Goal: Task Accomplishment & Management: Manage account settings

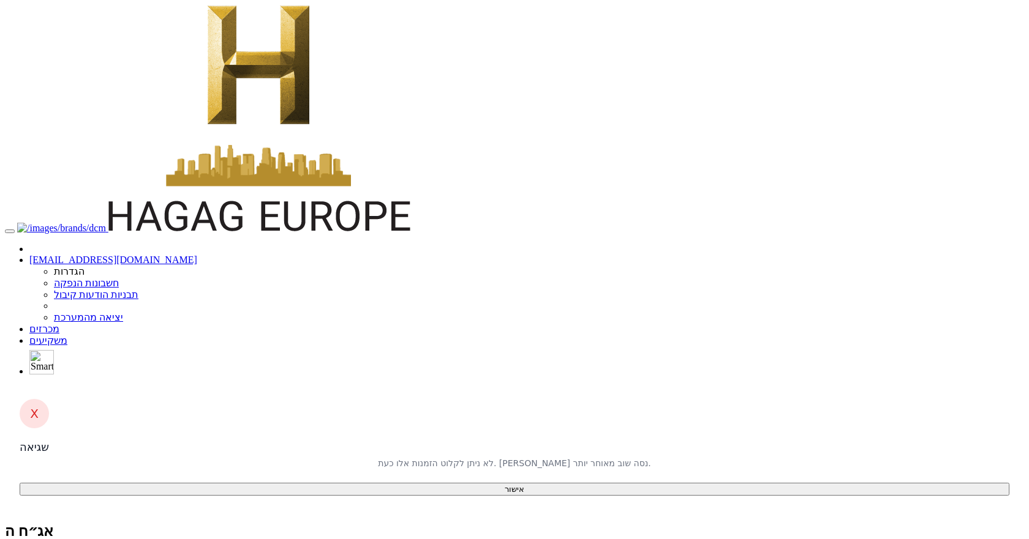
click at [487, 483] on button "אישור" at bounding box center [515, 489] width 990 height 13
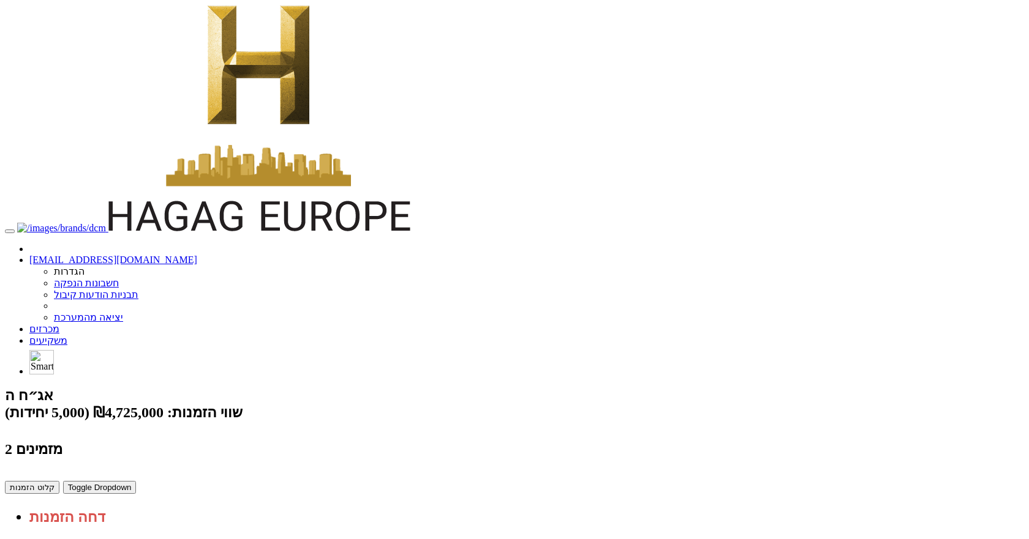
click at [527, 383] on body "yifath@dcm.co.il הגדרות חשבונות הנפקה תבניות הודעות קיבול" at bounding box center [514, 404] width 1019 height 799
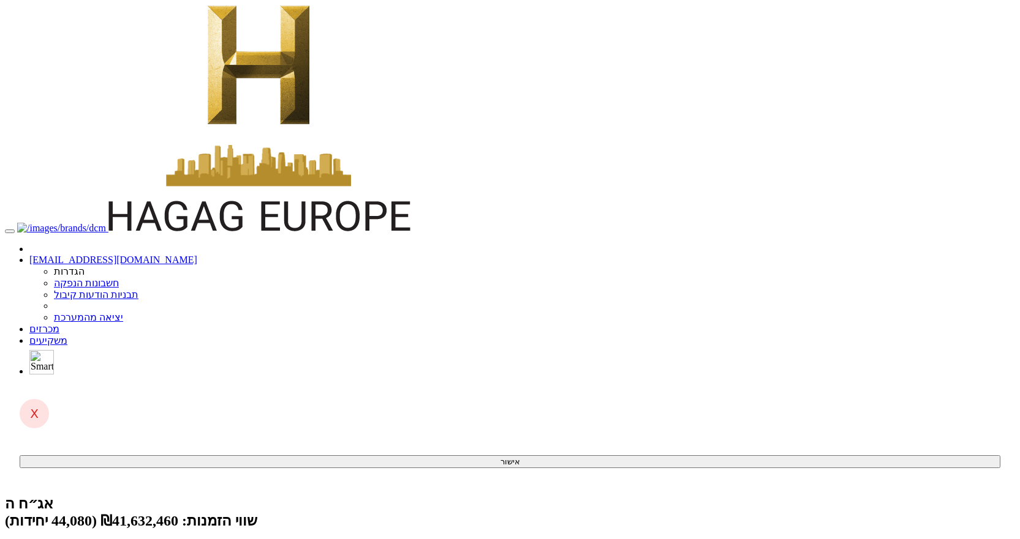
scroll to position [61, 0]
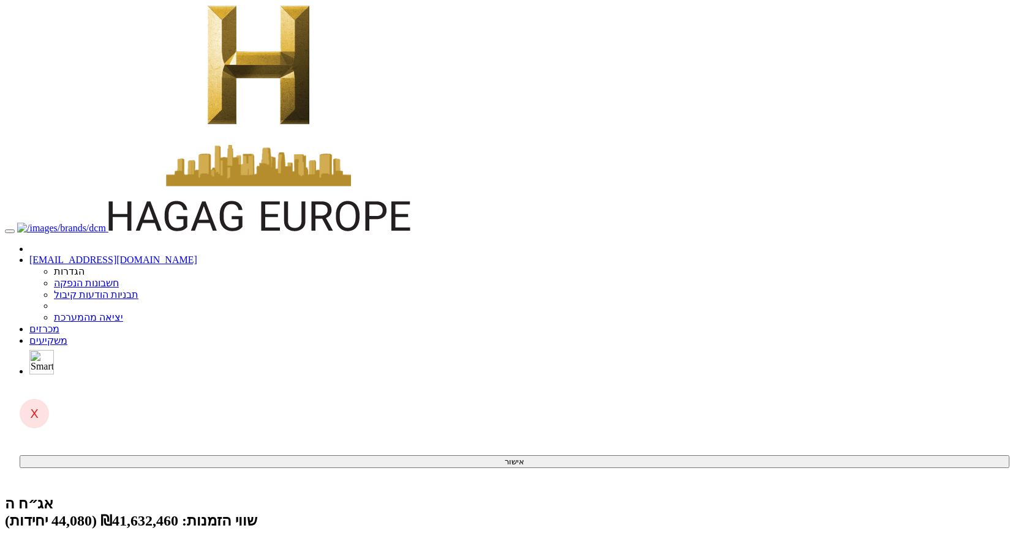
click at [936, 207] on body "[EMAIL_ADDRESS][DOMAIN_NAME] הגדרות חשבונות הנפקה תבניות הודעות קיבול" at bounding box center [514, 519] width 1019 height 1029
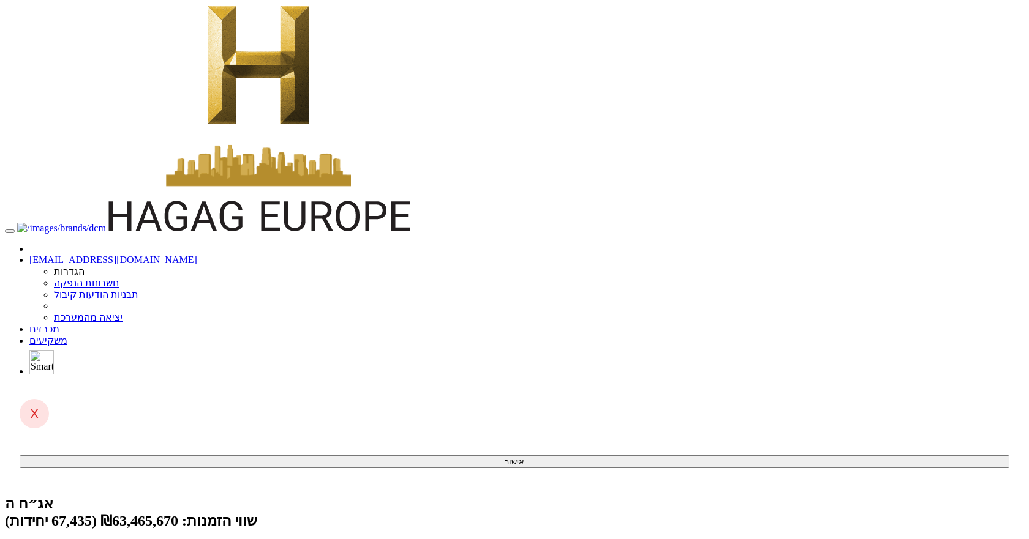
copy td "yehuda@iceb.co.il"
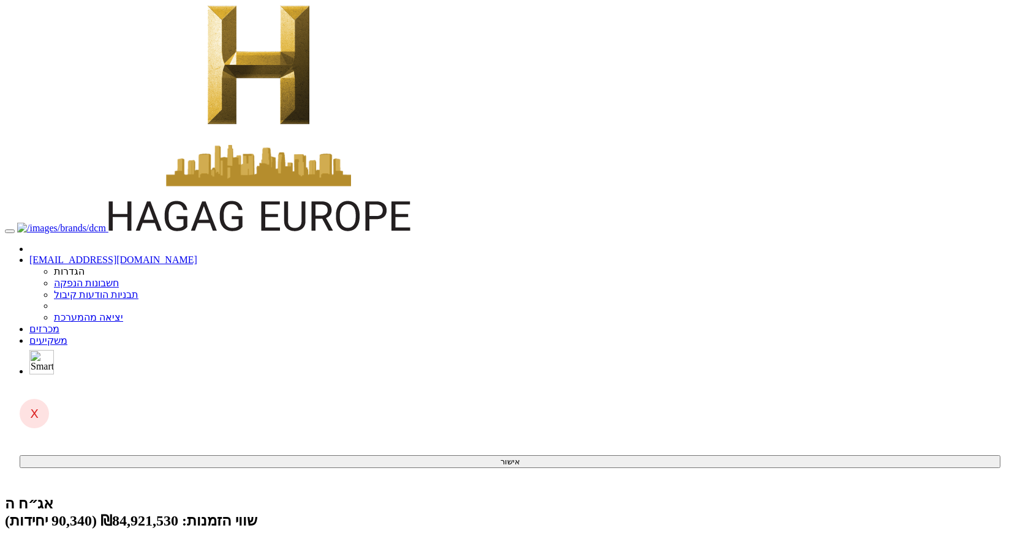
type input "א"
type input "אור אדיב בע"מ"
type input "או"
type input "אופיר ואמיר פיננסים בע"מ"
type input "אופ"
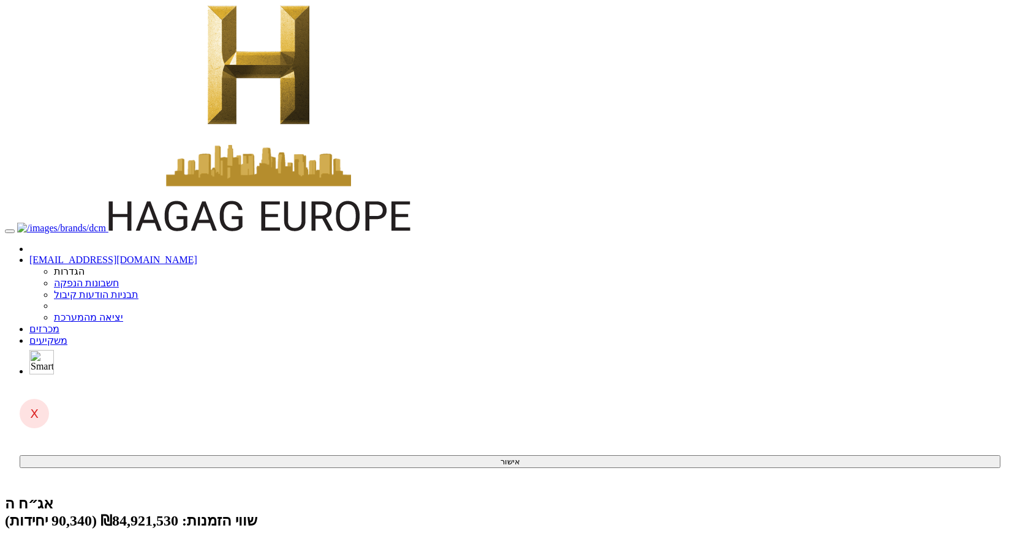
type input "אופורטו הפצת ניירות ערך בע"מ"
type input "אופו"
type input "אופורטו הפצת ניירות ערך בע"מ"
type input "100"
type input "928"
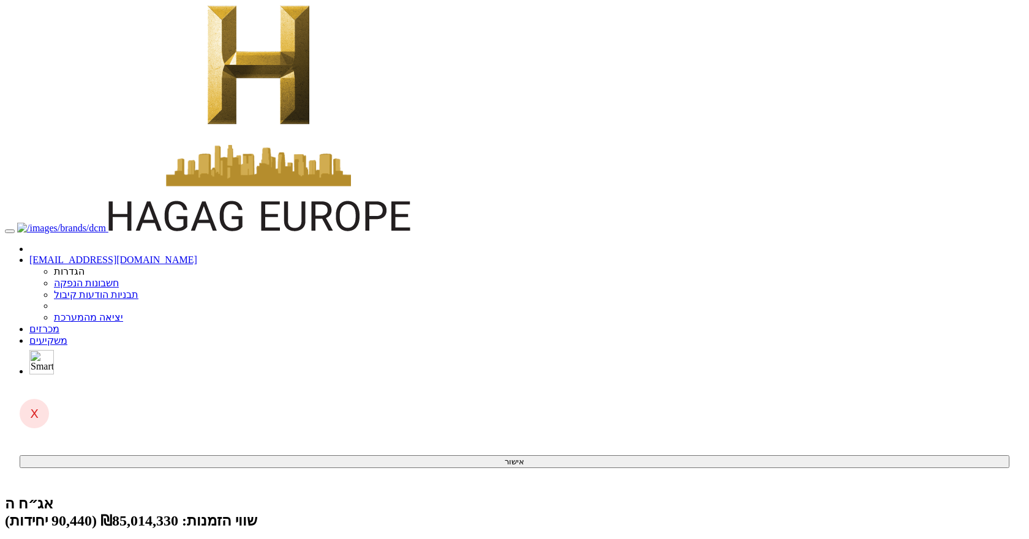
type input "1000"
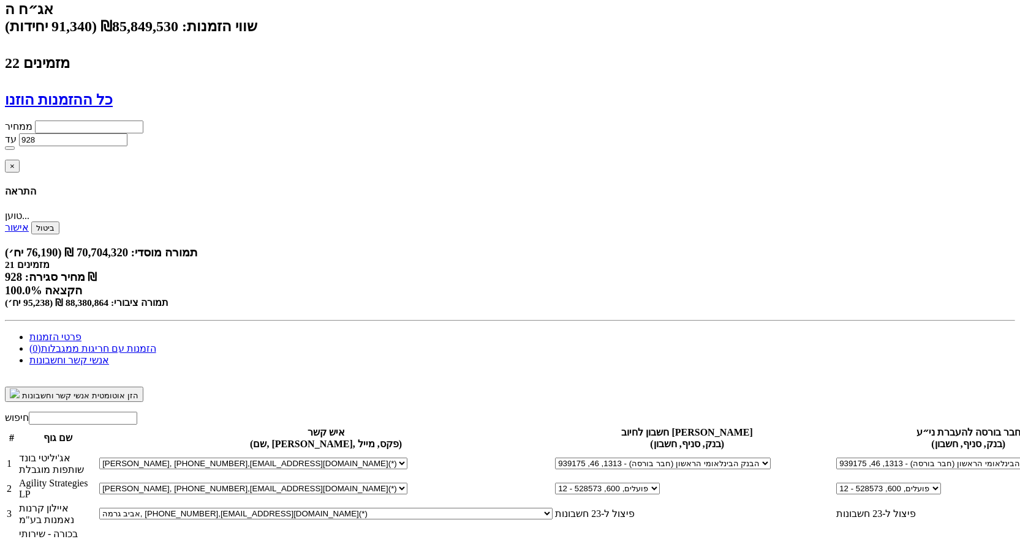
scroll to position [536, 0]
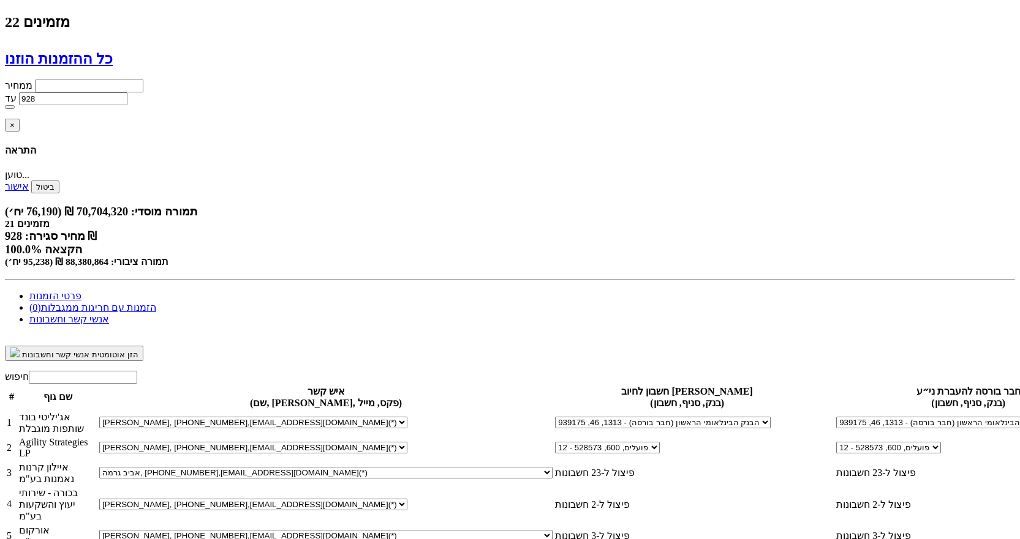
select select "58d95bfb0ee0f93a8abf96f0"
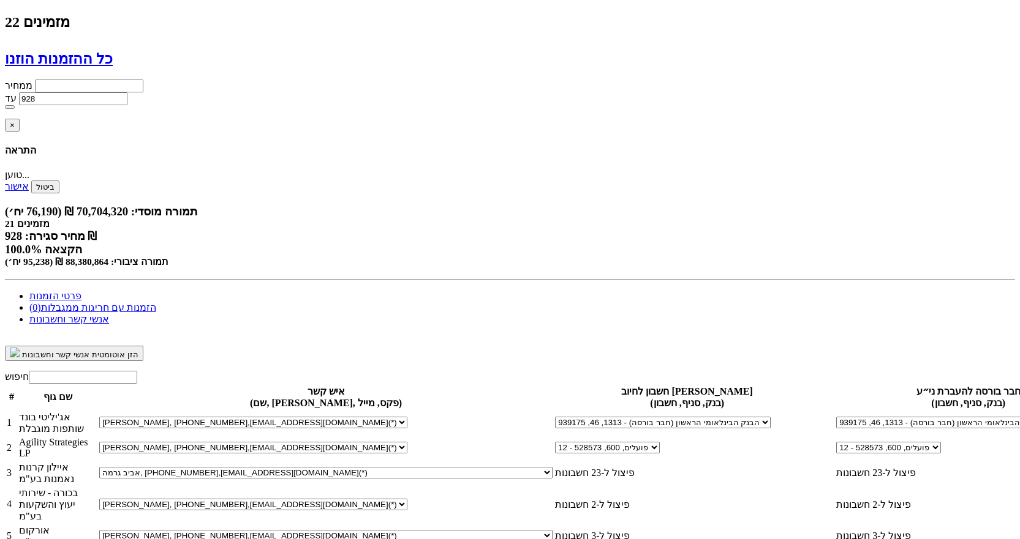
select select "57e1981a5cdeb311002aac93"
select select "57e1981a5cdeb311002aac94"
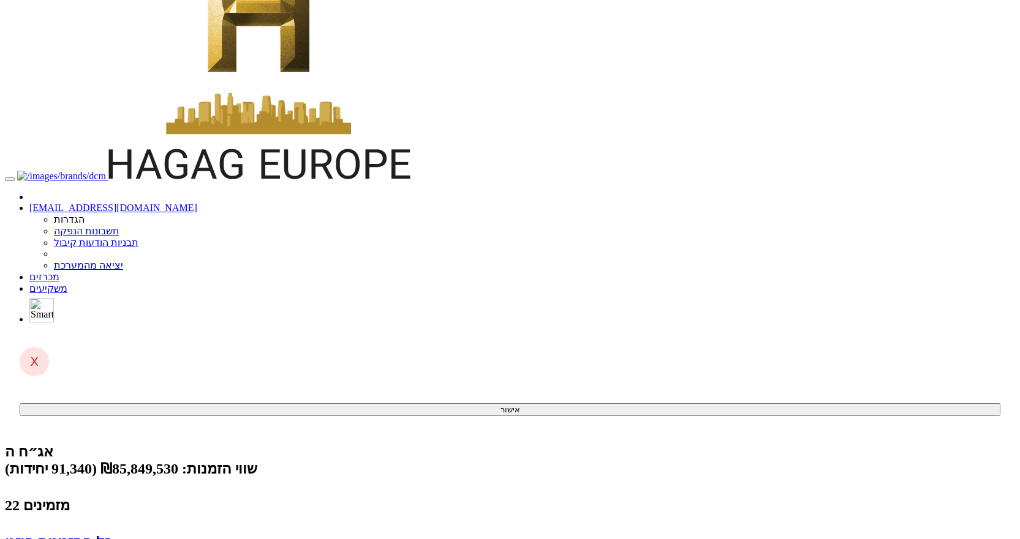
scroll to position [0, 0]
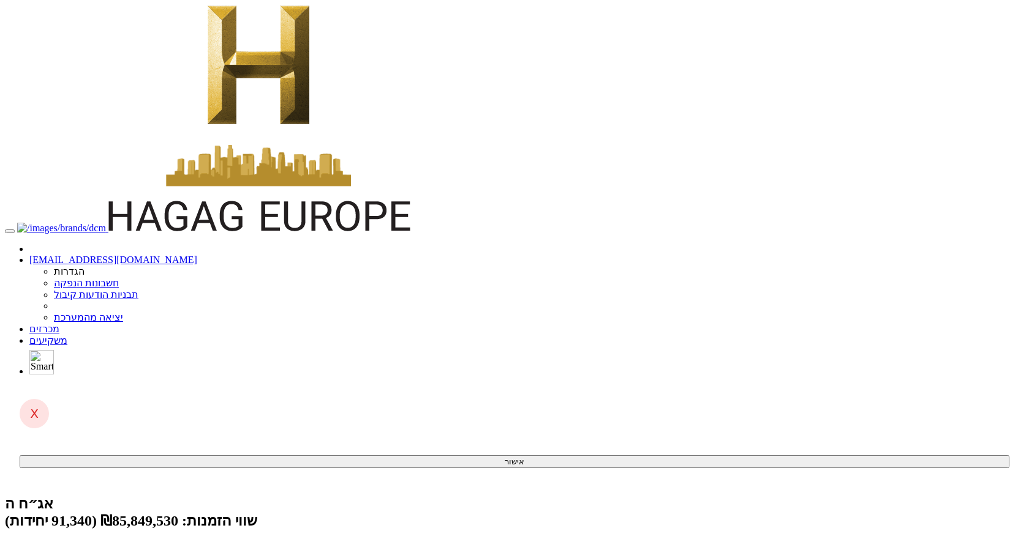
click at [930, 77] on body "[EMAIL_ADDRESS][DOMAIN_NAME] הגדרות חשבונות הנפקה תבניות הודעות קיבול" at bounding box center [514, 519] width 1019 height 1029
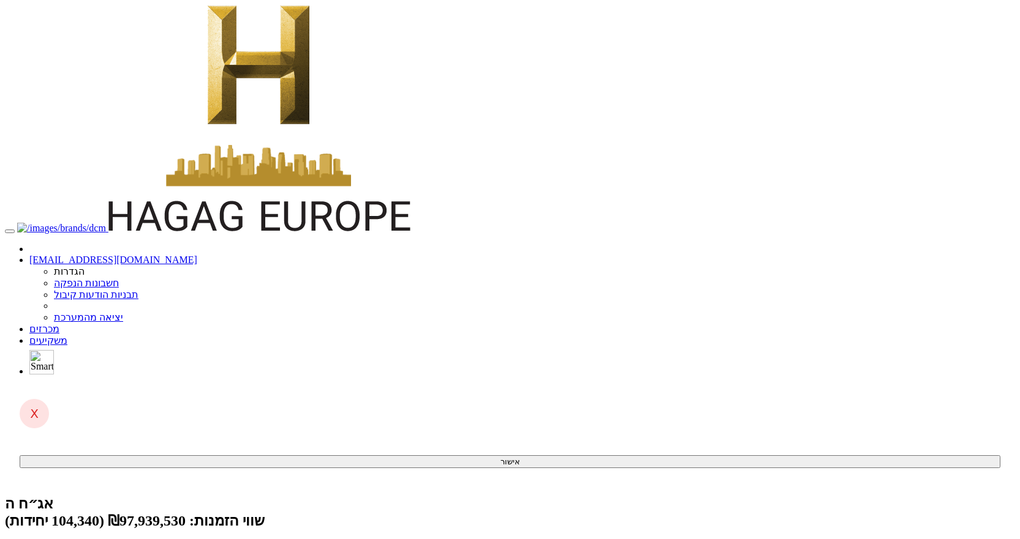
scroll to position [61, 0]
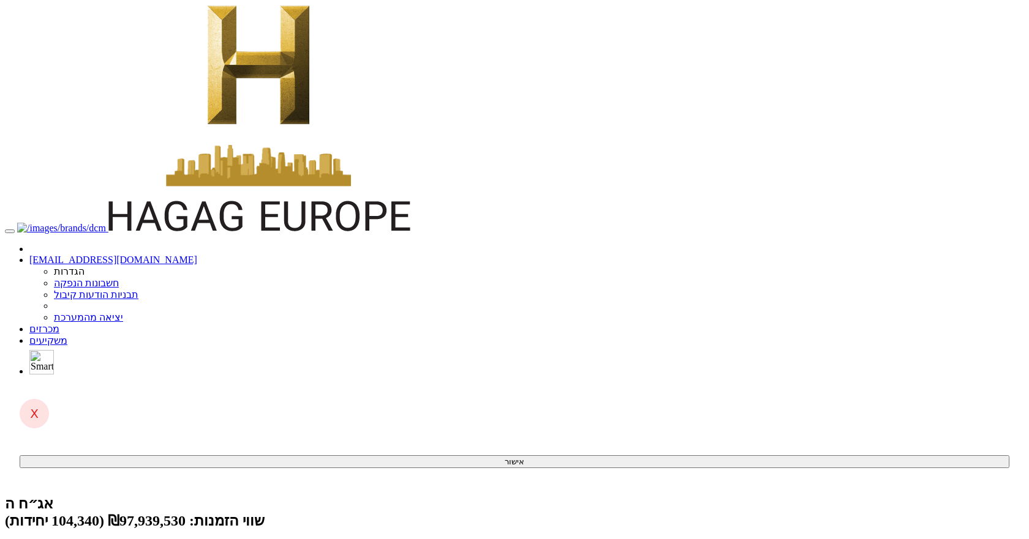
type input "18"
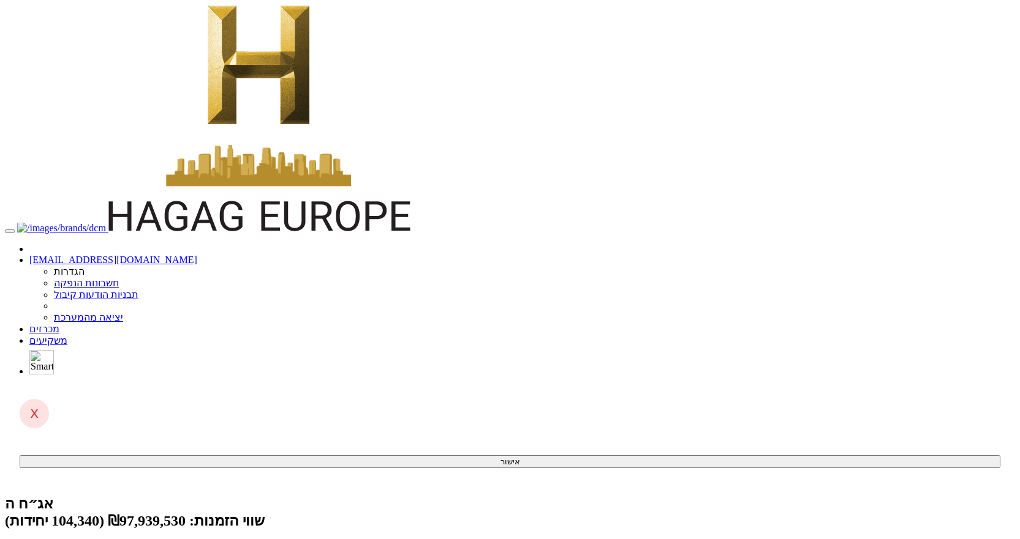
type input "925"
type input "96,570"
type input "89,327,250"
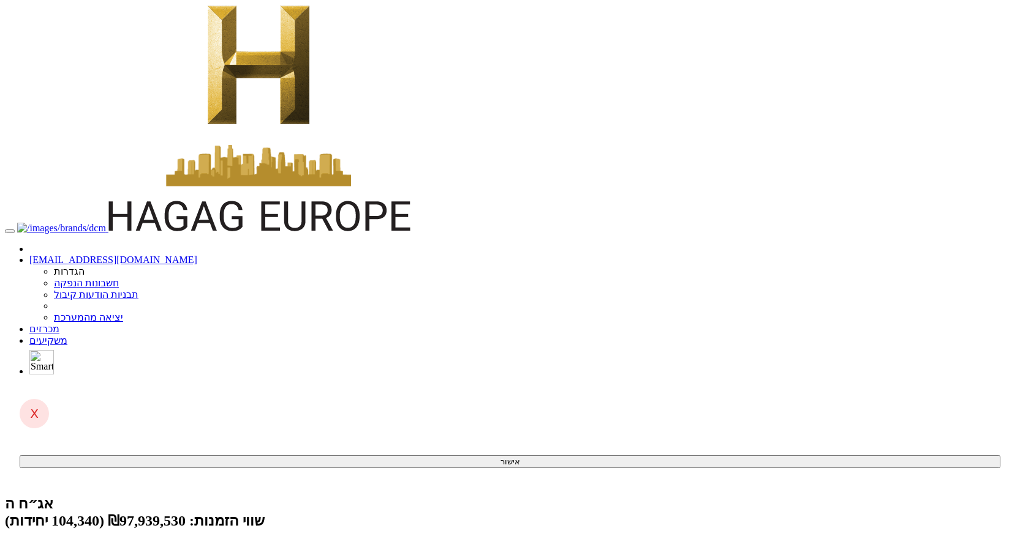
type input "120,713"
type input "111,659,525"
type input "8.19%"
type input "100%"
type input "23"
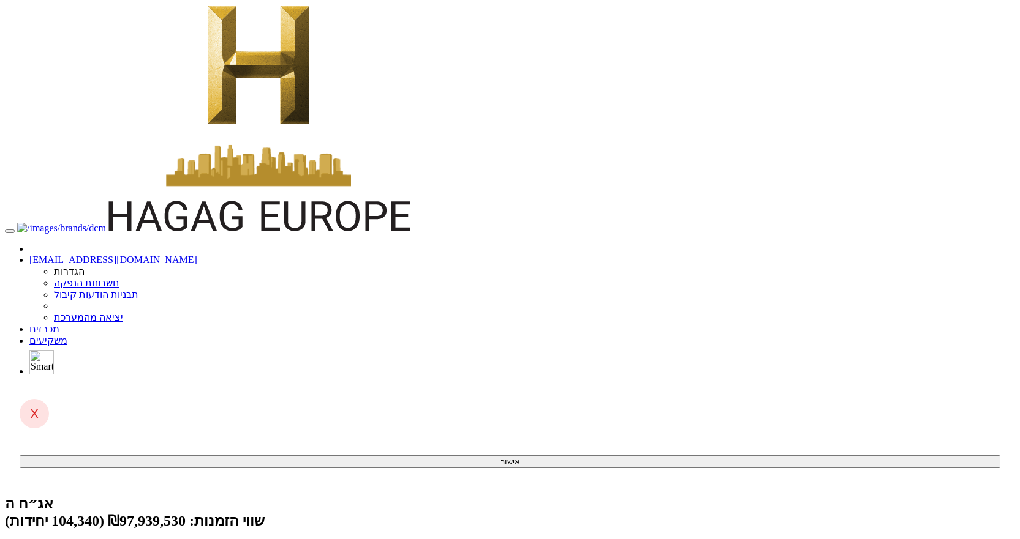
type input "925"
paste input "117"
type input "96,117"
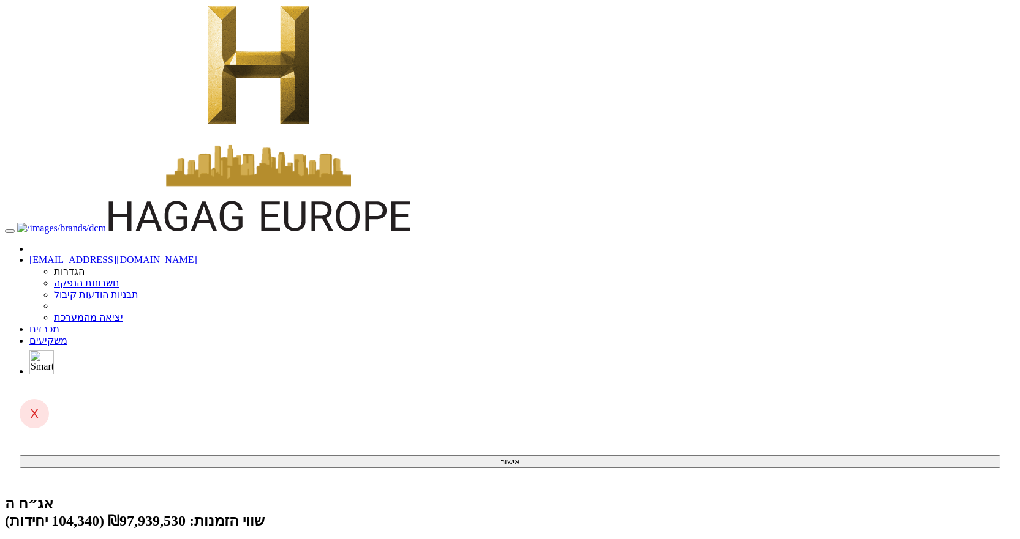
type input "88,908,225"
type input "120,147"
type input "111,135,975"
type input "92.3%"
type input "96,171"
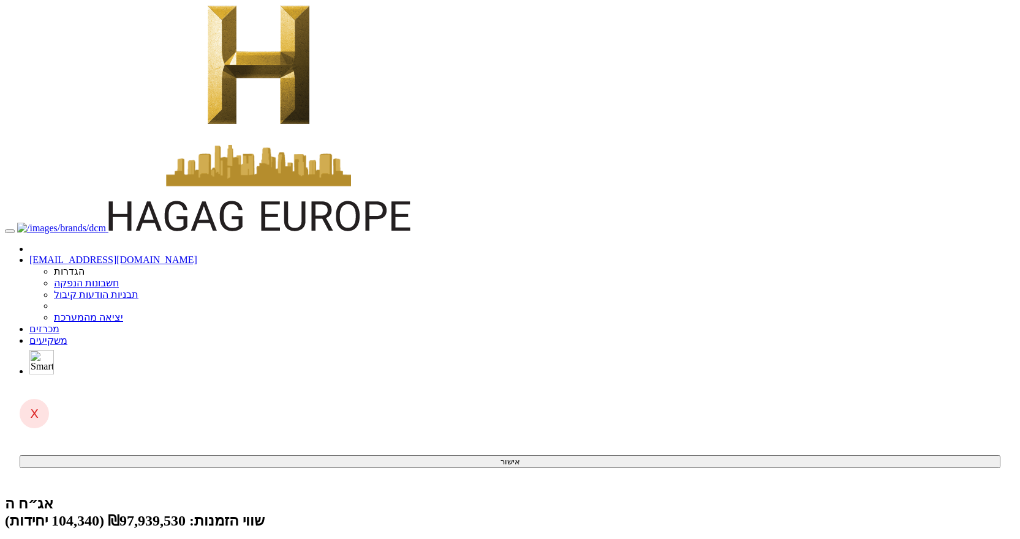
type input "88,958,175"
type input "120,214"
type input "111,197,950"
type input "93.21%"
type input "96,171"
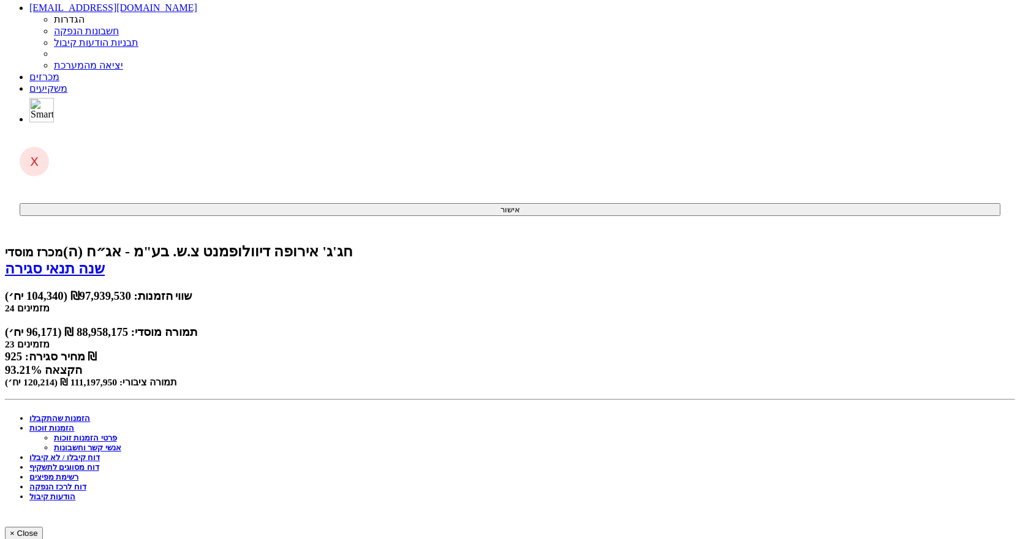
scroll to position [367, 0]
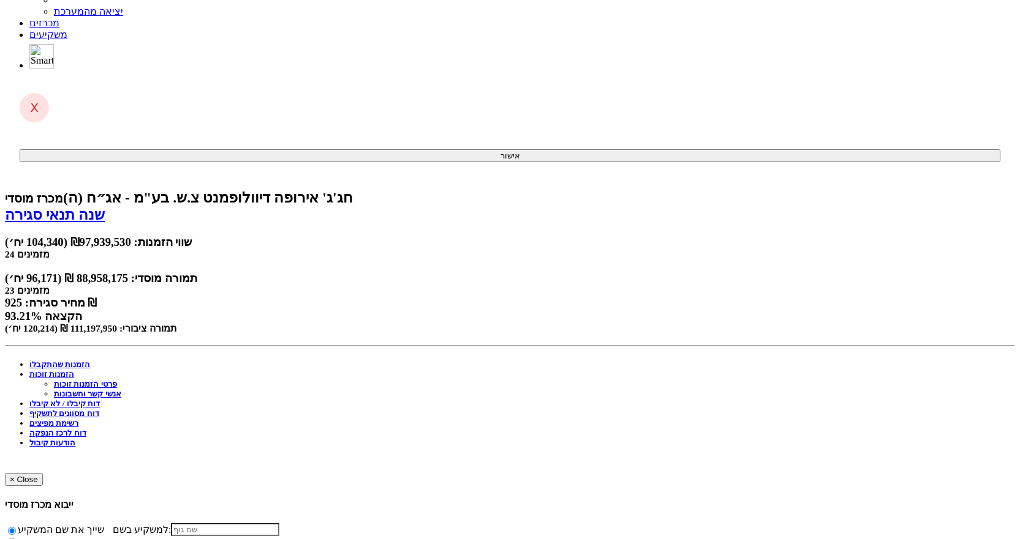
scroll to position [0, 0]
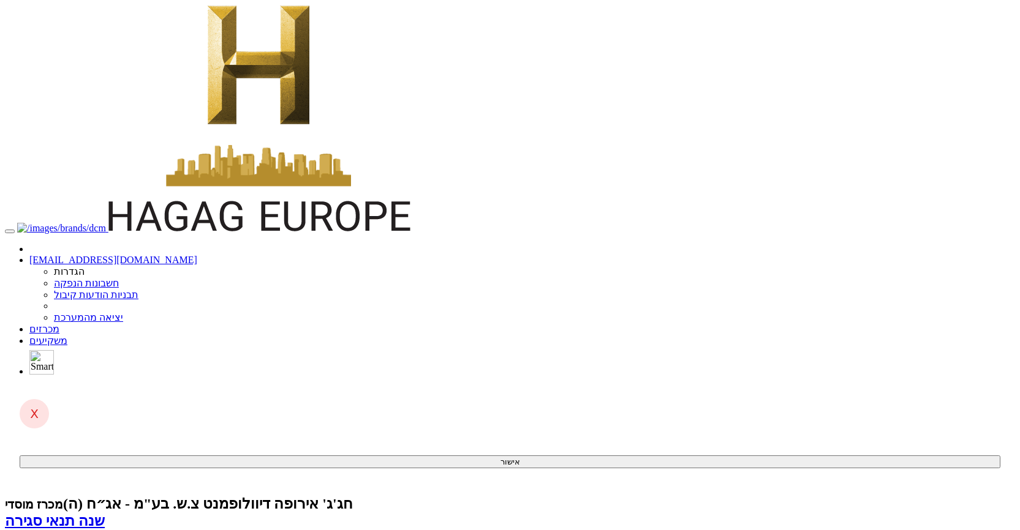
drag, startPoint x: 227, startPoint y: 66, endPoint x: 239, endPoint y: 65, distance: 12.9
click at [156, 530] on link "שמור דוח לרכז הנפקה" at bounding box center [80, 538] width 151 height 16
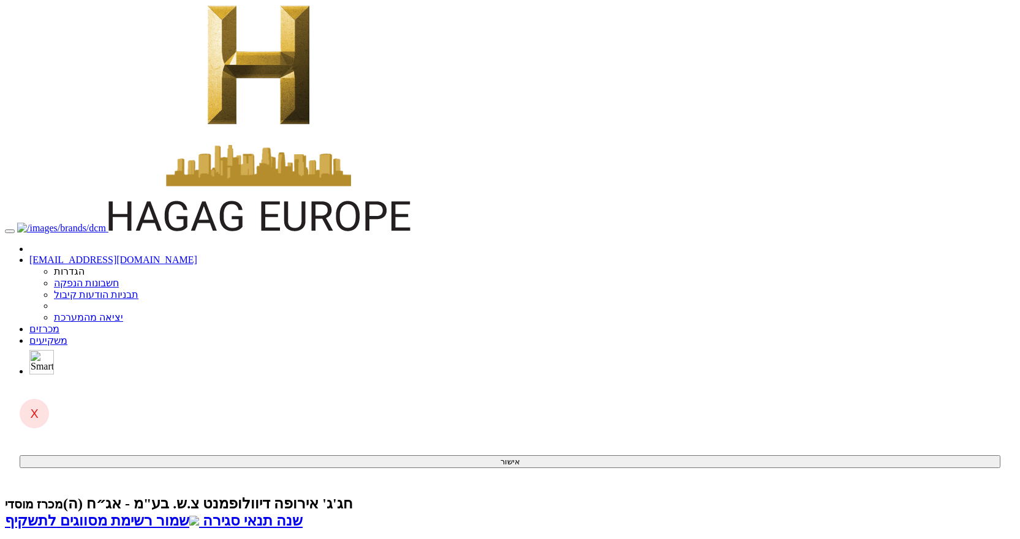
click at [199, 513] on link "שמור רשימת מסווגים לתשקיף" at bounding box center [102, 521] width 194 height 16
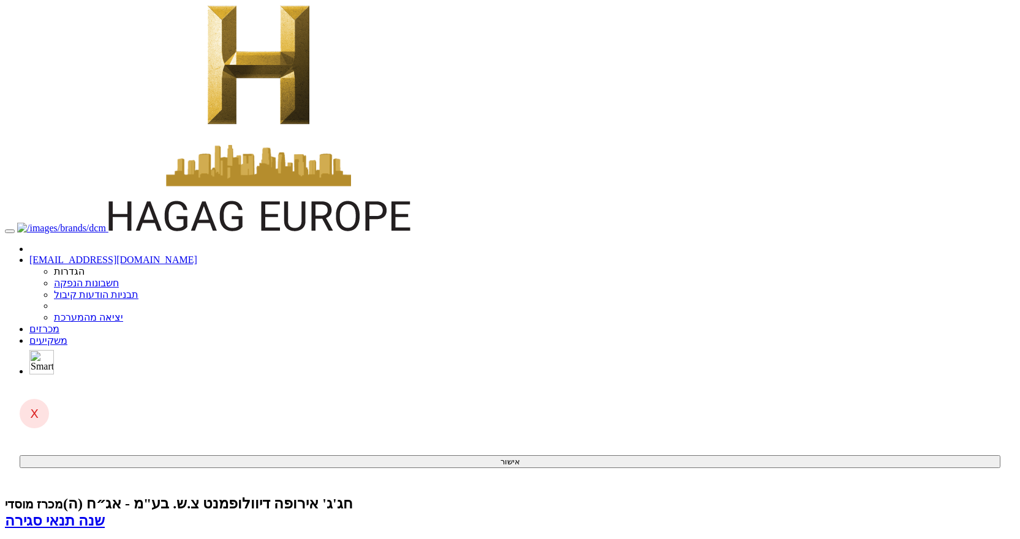
drag, startPoint x: 524, startPoint y: 347, endPoint x: 517, endPoint y: 344, distance: 8.0
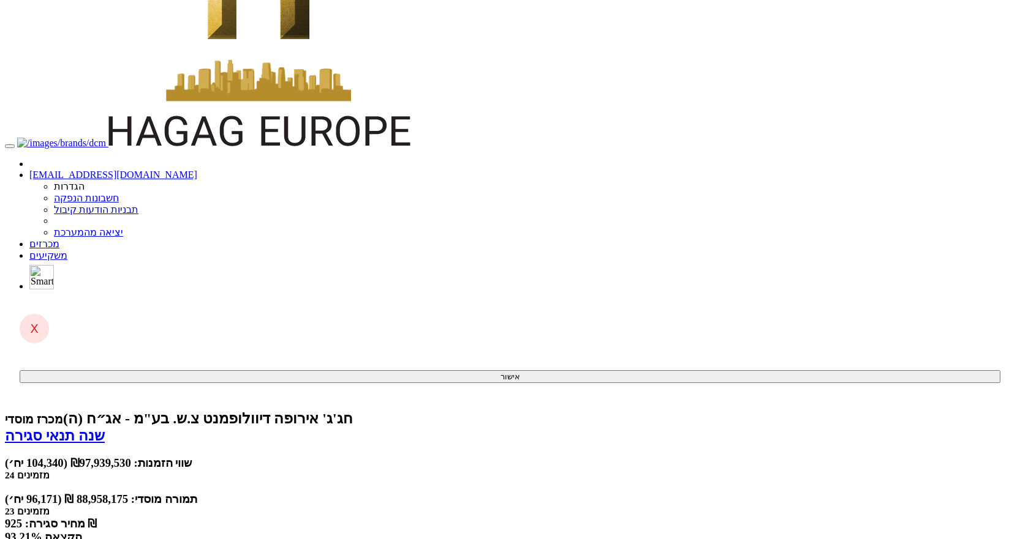
scroll to position [86, 0]
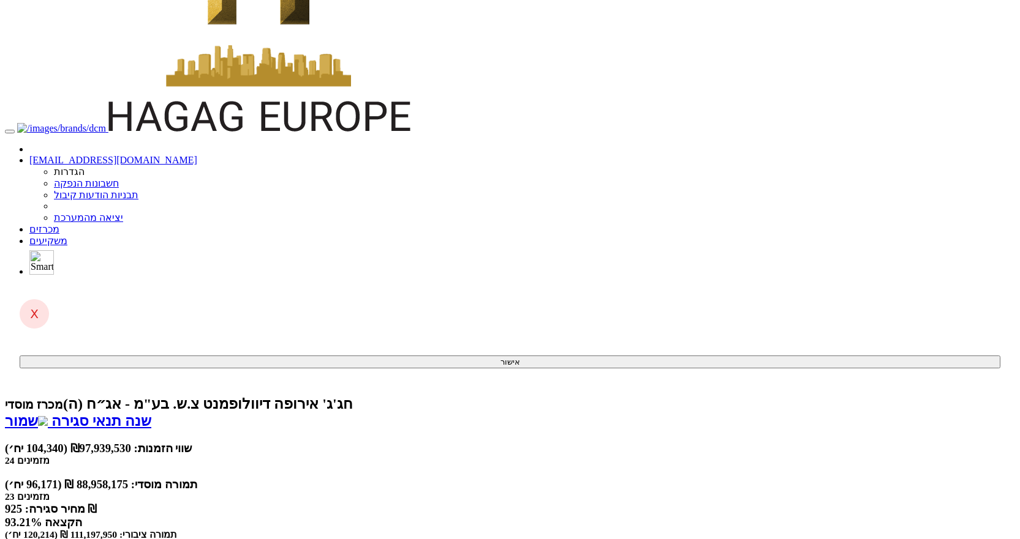
scroll to position [1263, 0]
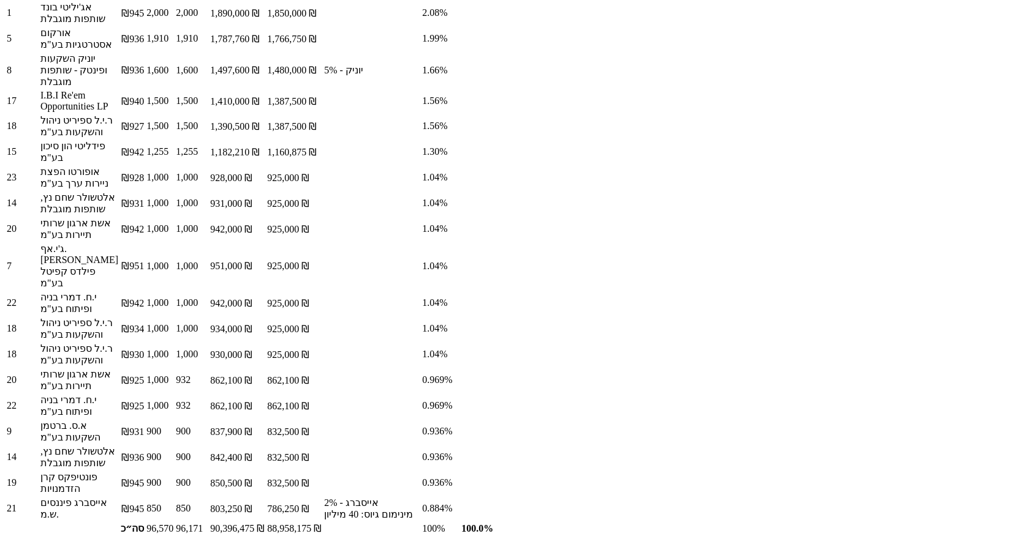
click at [119, 471] on td "פונטיפקס קרן הזדמנויות" at bounding box center [79, 483] width 79 height 24
click at [702, 440] on table "מספר טופס שם גוף מחיר יחידות הקצאה שווי התחייבות שווי הקצאה מגבלה % מתמורה איש …" at bounding box center [353, 76] width 697 height 919
click at [119, 497] on td "אייסברג פיננסים ש.מ." at bounding box center [79, 509] width 79 height 24
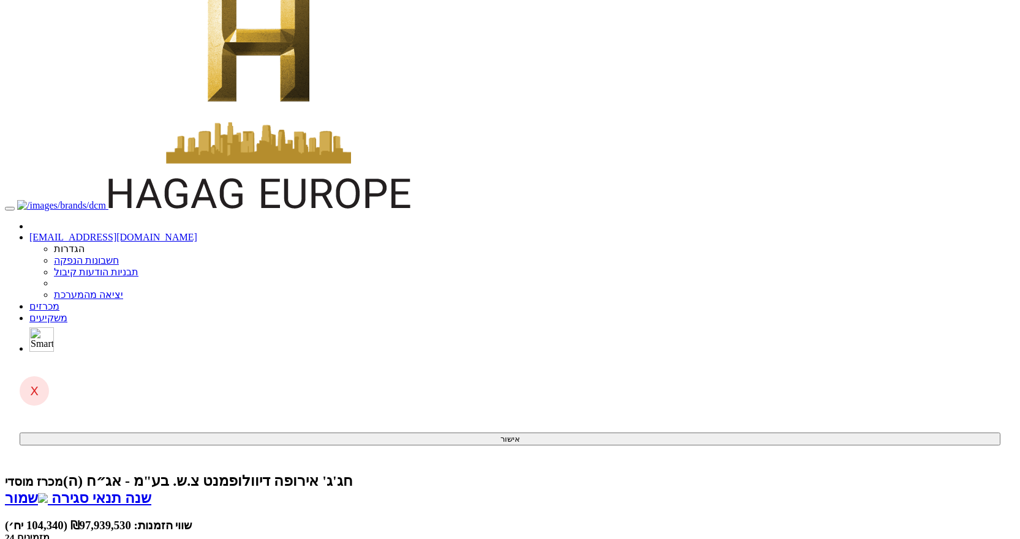
scroll to position [0, 0]
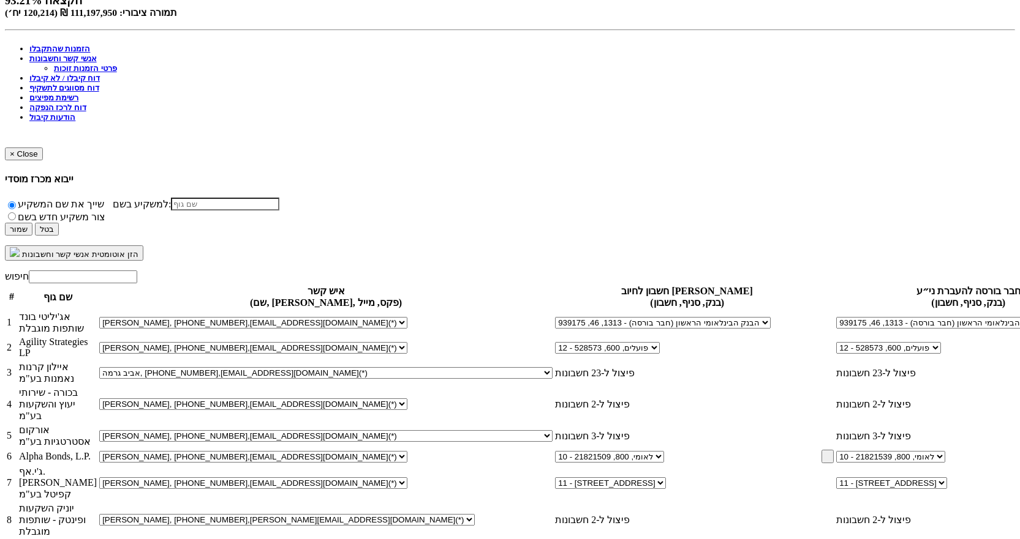
scroll to position [639, 0]
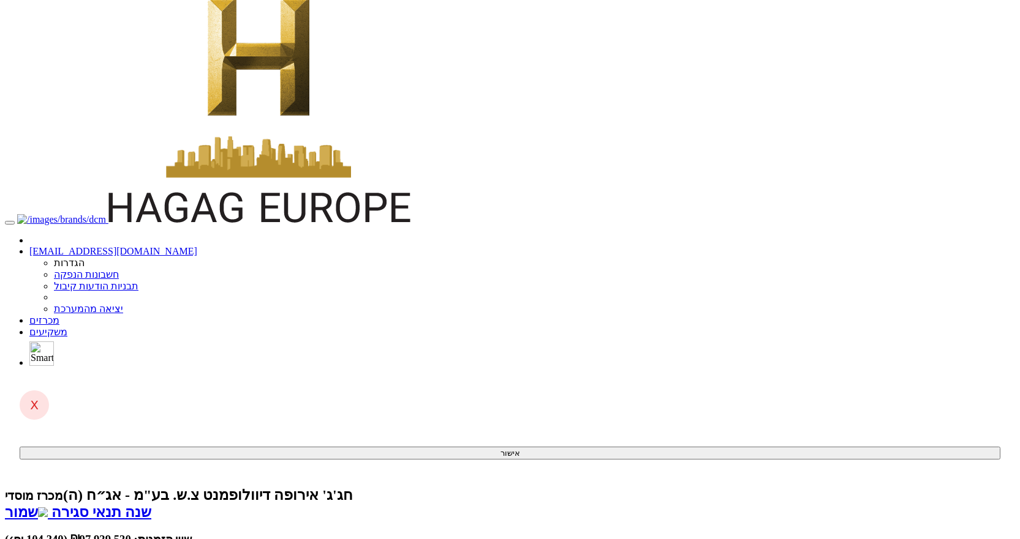
scroll to position [0, 0]
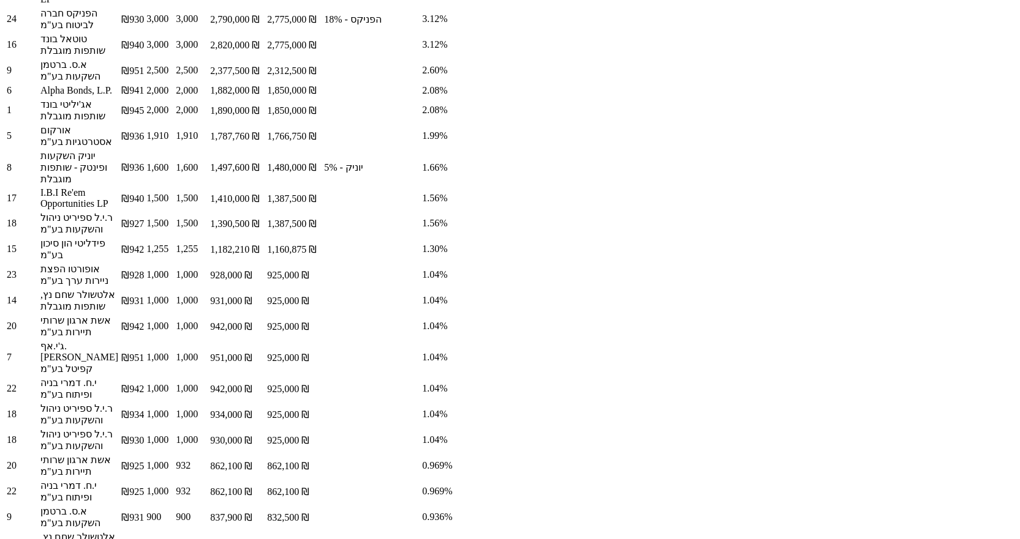
scroll to position [1263, 0]
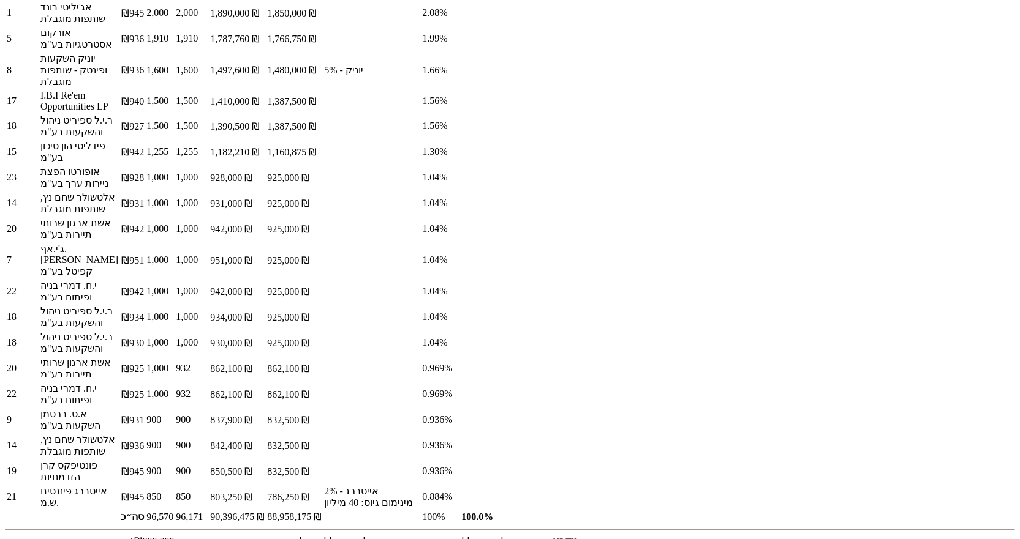
click at [174, 485] on td "850" at bounding box center [160, 497] width 28 height 24
click at [322, 485] on td "786,250 ₪" at bounding box center [294, 497] width 56 height 24
click at [174, 485] on td "850" at bounding box center [160, 497] width 28 height 24
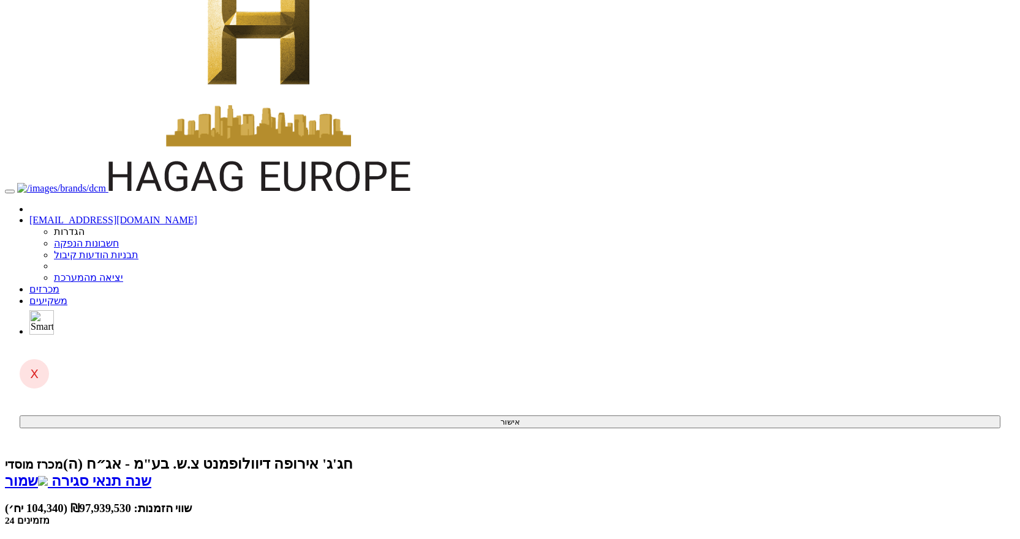
scroll to position [0, 0]
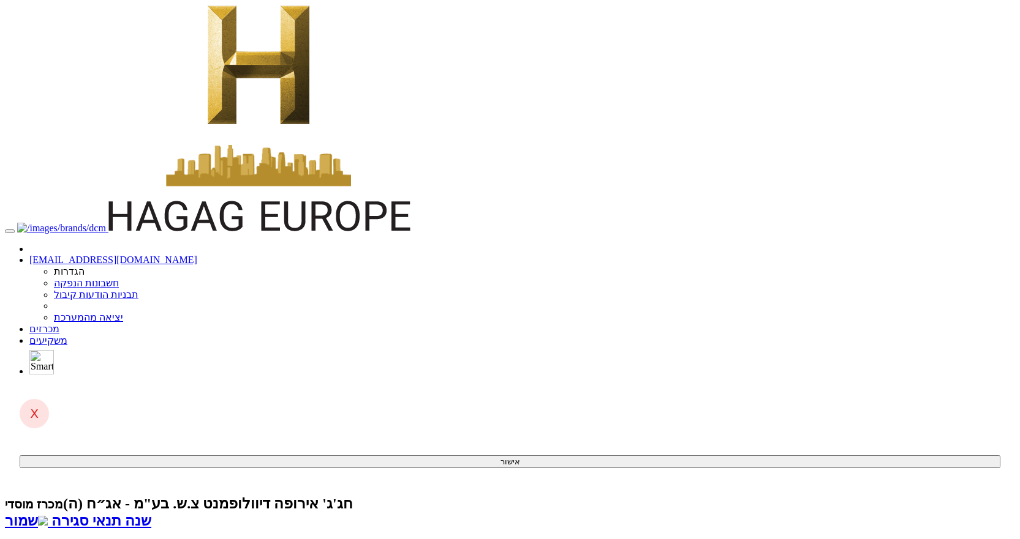
click at [48, 513] on link "שמור" at bounding box center [26, 521] width 43 height 16
